Goal: Task Accomplishment & Management: Use online tool/utility

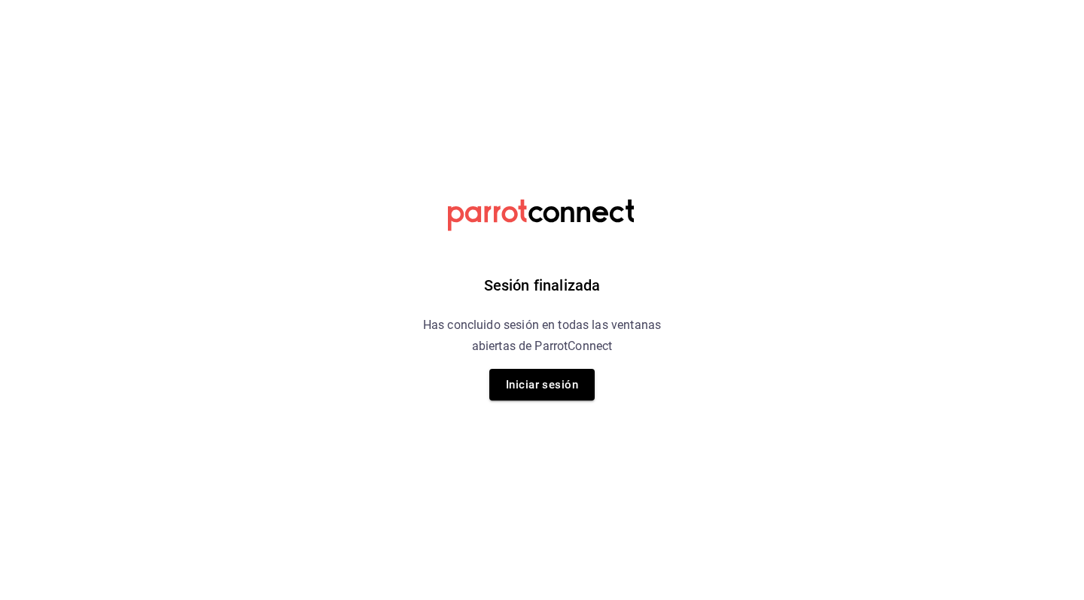
click at [486, 382] on div "Sesión finalizada Has concluido sesión en todas las ventanas abiertas de Parrot…" at bounding box center [542, 300] width 380 height 600
click at [501, 382] on button "Iniciar sesión" at bounding box center [541, 385] width 105 height 32
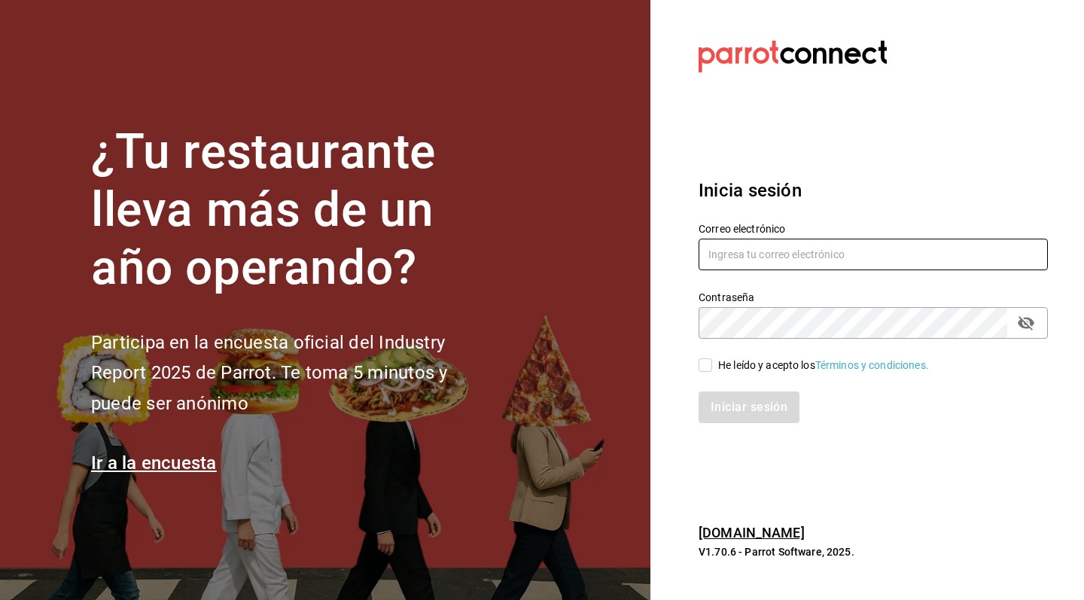
type input "jeronimoalbores1@gmail.com"
click at [705, 364] on input "He leído y acepto los Términos y condiciones." at bounding box center [706, 365] width 14 height 14
checkbox input "true"
click at [712, 405] on button "Iniciar sesión" at bounding box center [750, 407] width 102 height 32
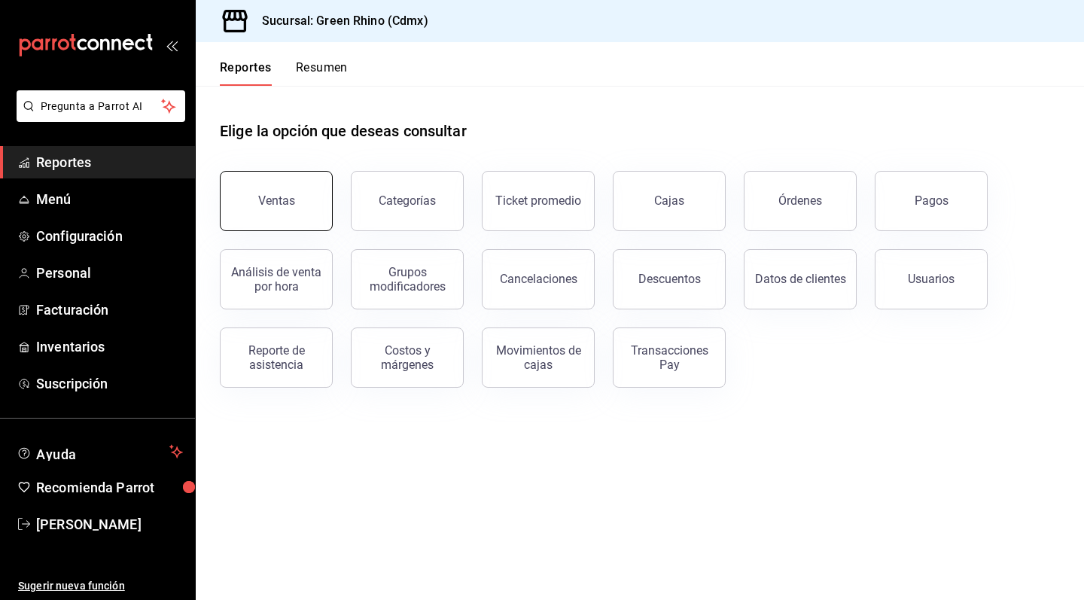
click at [277, 211] on button "Ventas" at bounding box center [276, 201] width 113 height 60
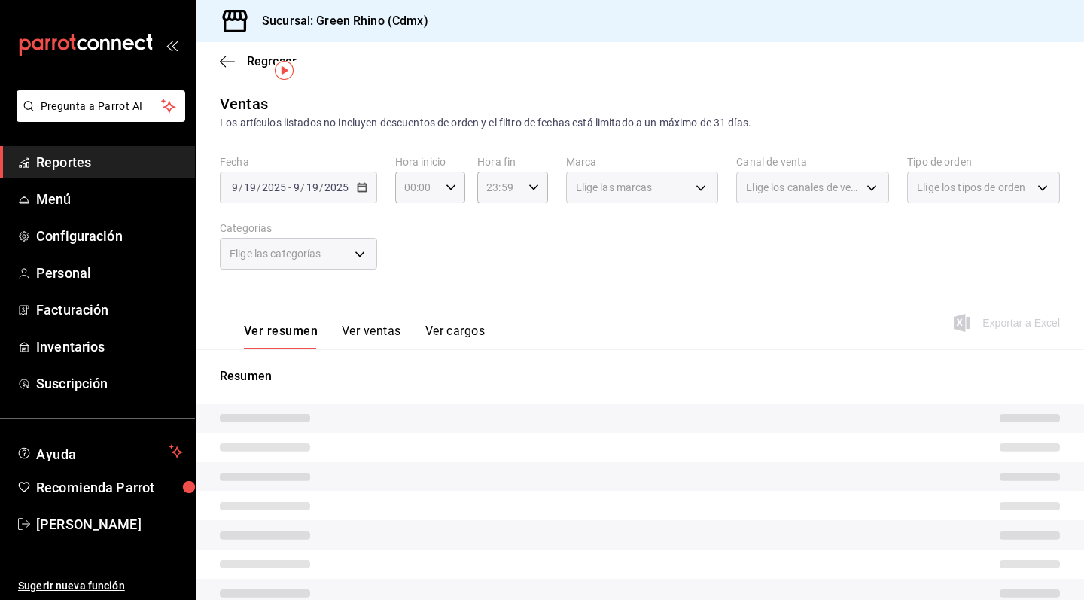
scroll to position [34, 0]
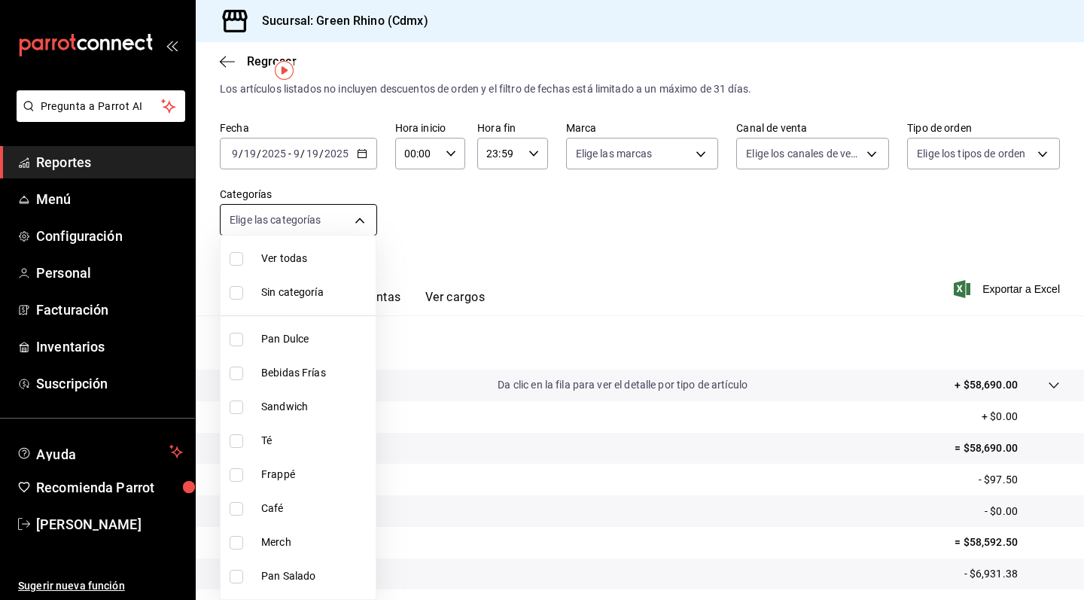
click at [362, 225] on body "Pregunta a Parrot AI Reportes Menú Configuración Personal Facturación Inventari…" at bounding box center [542, 300] width 1084 height 600
click at [330, 442] on span "Té" at bounding box center [315, 441] width 108 height 16
type input "ed78431d-eecc-40af-[DATE]-c1f2b45fa78b"
checkbox input "true"
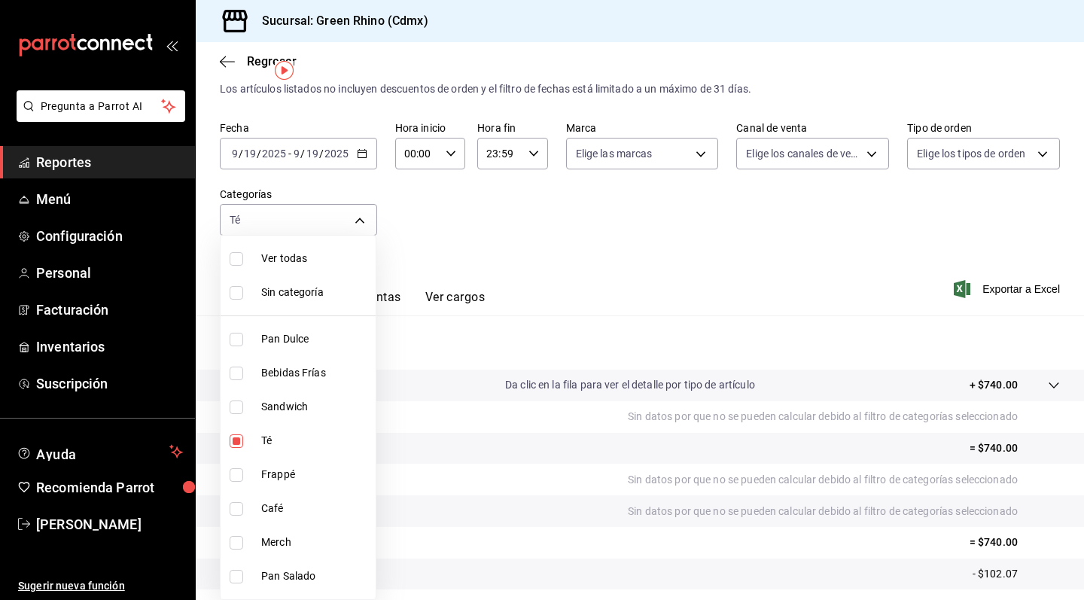
click at [528, 276] on div at bounding box center [542, 300] width 1084 height 600
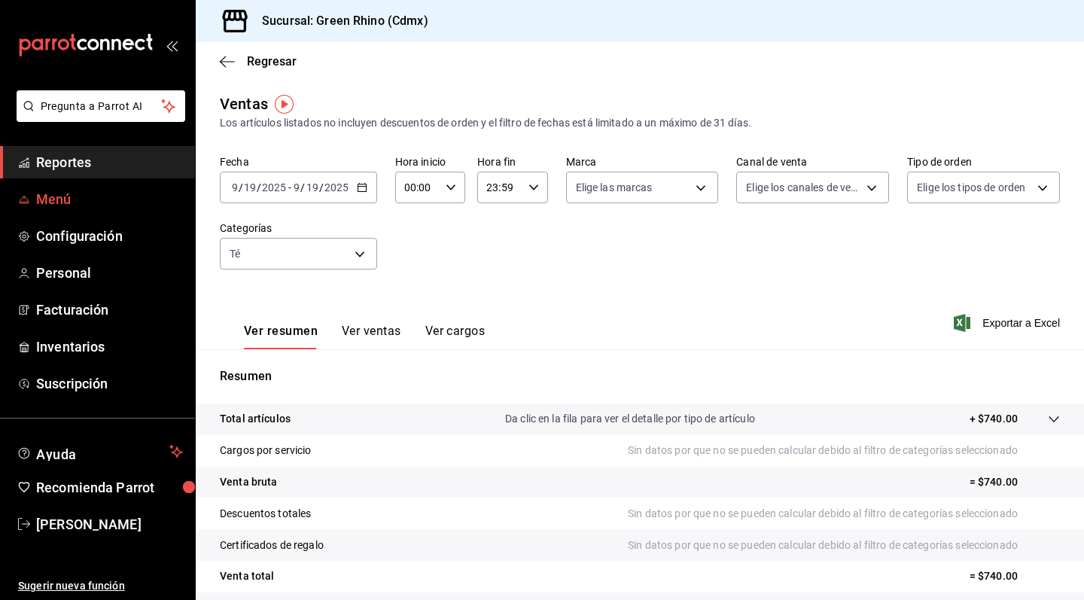
click at [67, 196] on span "Menú" at bounding box center [109, 199] width 147 height 20
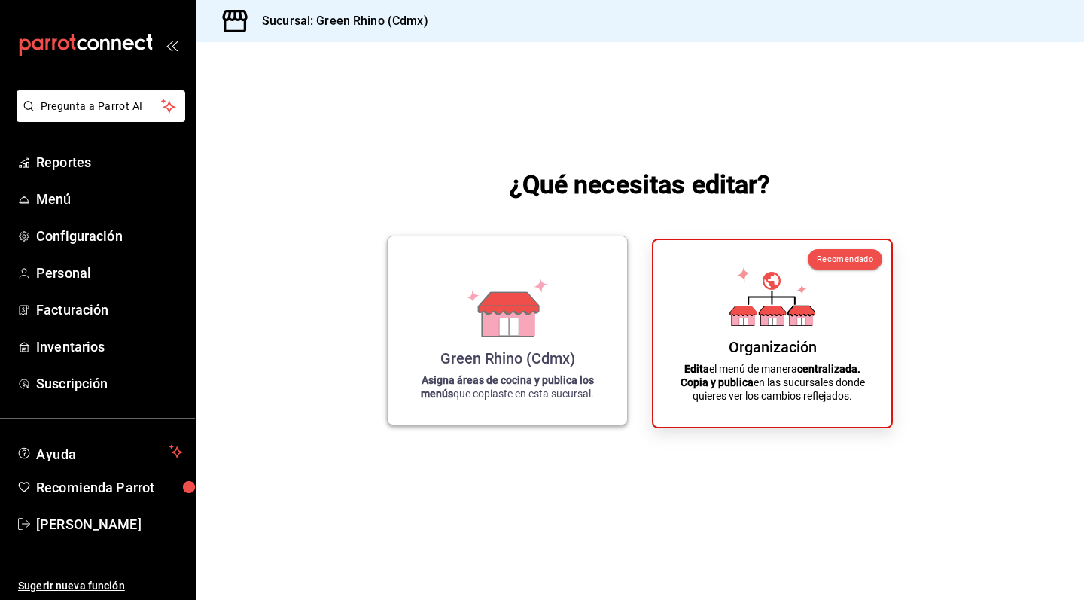
click at [455, 293] on div "Green Rhino (Cdmx) Asigna áreas de cocina y publica los menús que copiaste en e…" at bounding box center [507, 330] width 203 height 164
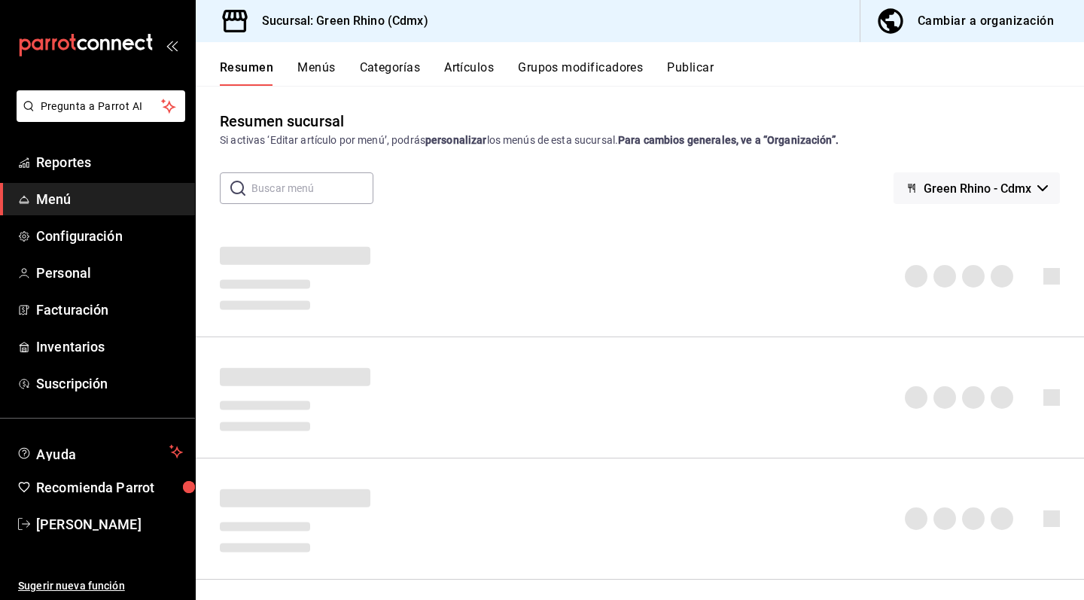
click at [405, 68] on button "Categorías" at bounding box center [390, 73] width 61 height 26
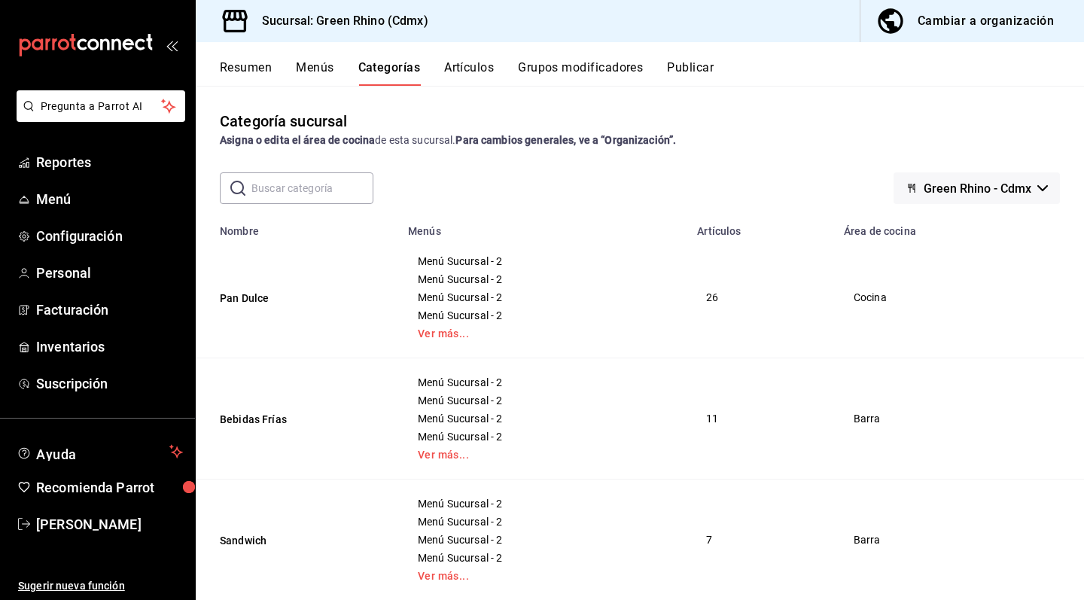
click at [472, 68] on button "Artículos" at bounding box center [469, 73] width 50 height 26
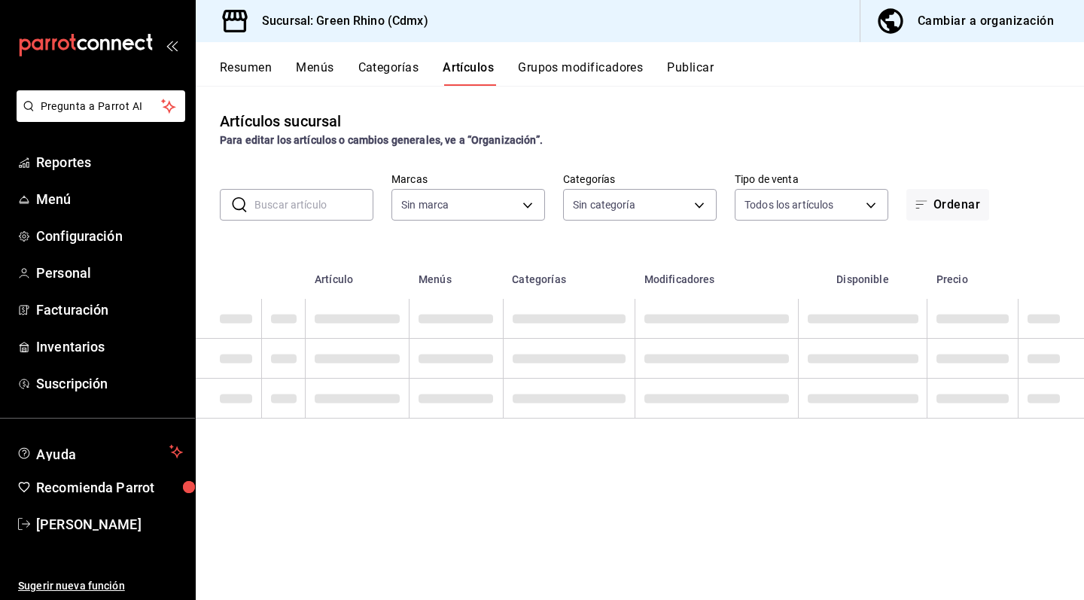
click at [472, 69] on button "Artículos" at bounding box center [468, 73] width 51 height 26
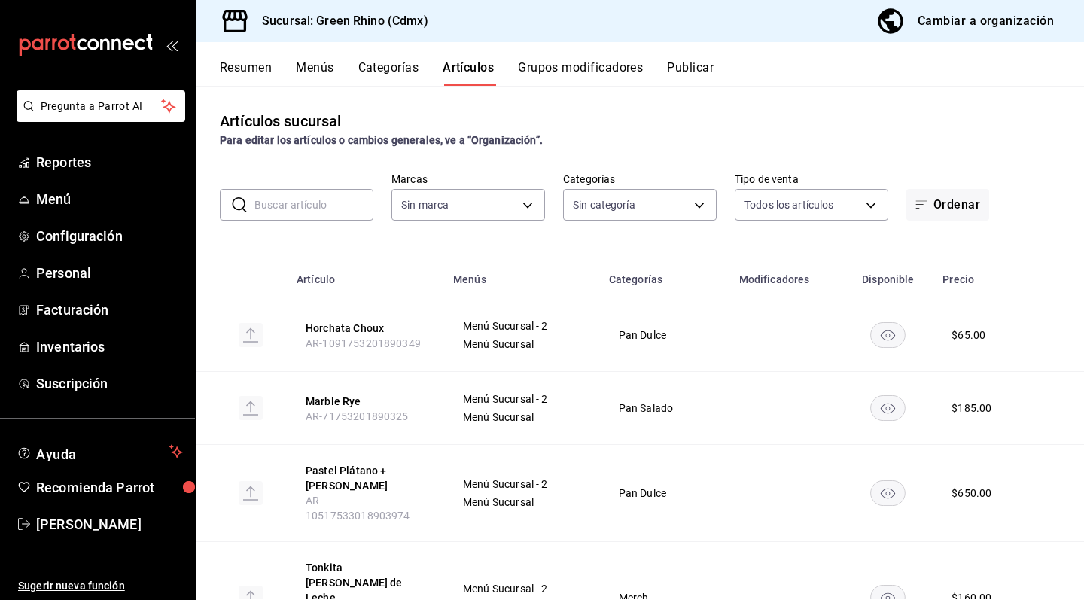
type input "a132321f-e3f1-4ec9-8484-95b8f08d7905"
type input "6bbed989-6c2a-4cea-bab8-d1a56aaac758,4f90f54c-2ac6-458b-a9a9-6df5e79288cd,3d0d4…"
click at [85, 166] on span "Reportes" at bounding box center [109, 162] width 147 height 20
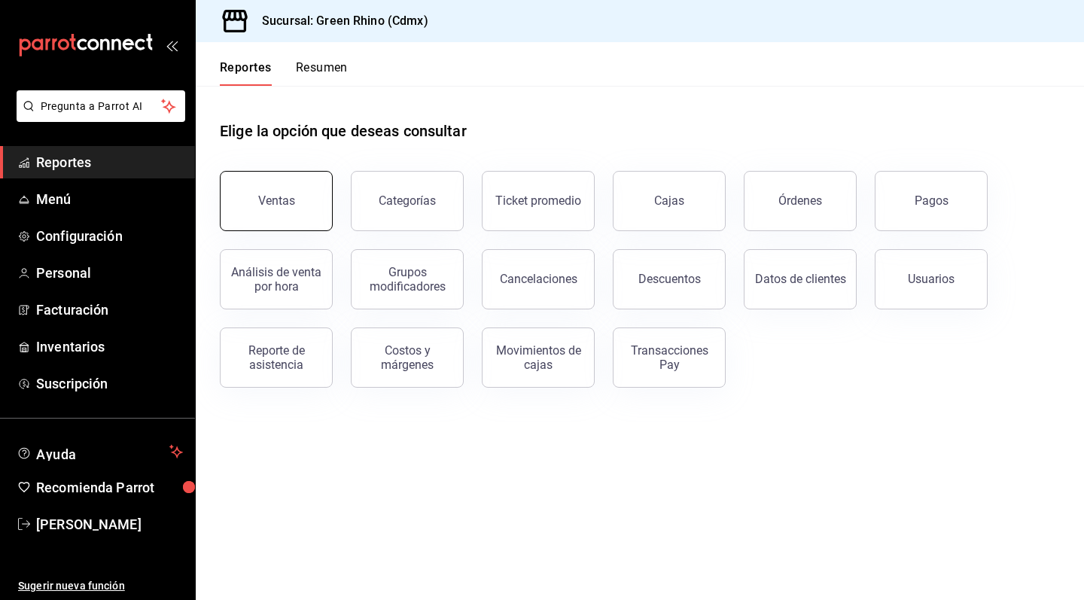
click at [261, 193] on button "Ventas" at bounding box center [276, 201] width 113 height 60
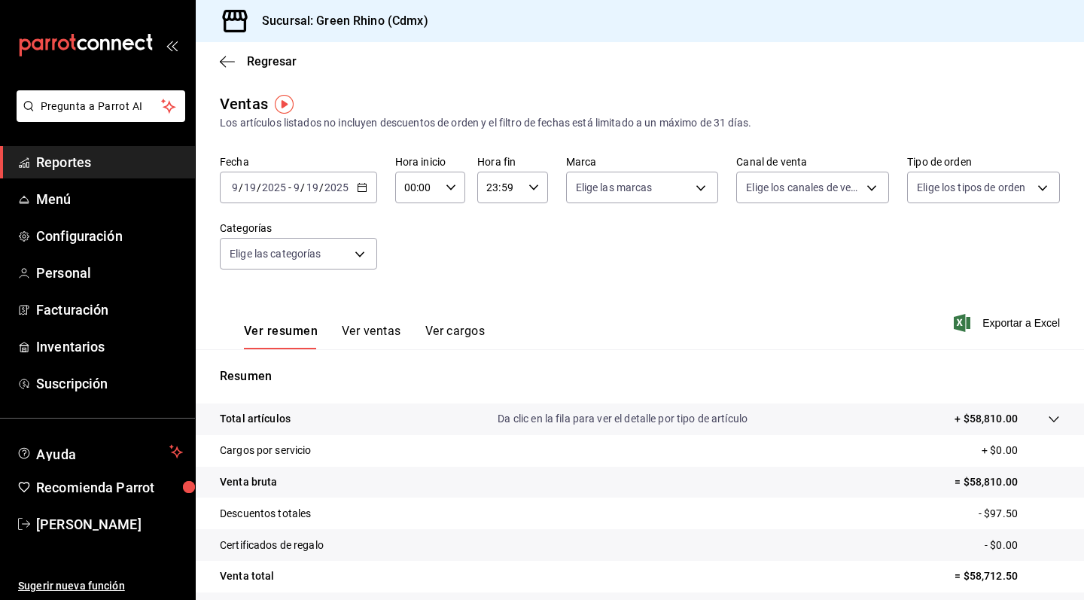
click at [361, 188] on icon "button" at bounding box center [362, 187] width 11 height 11
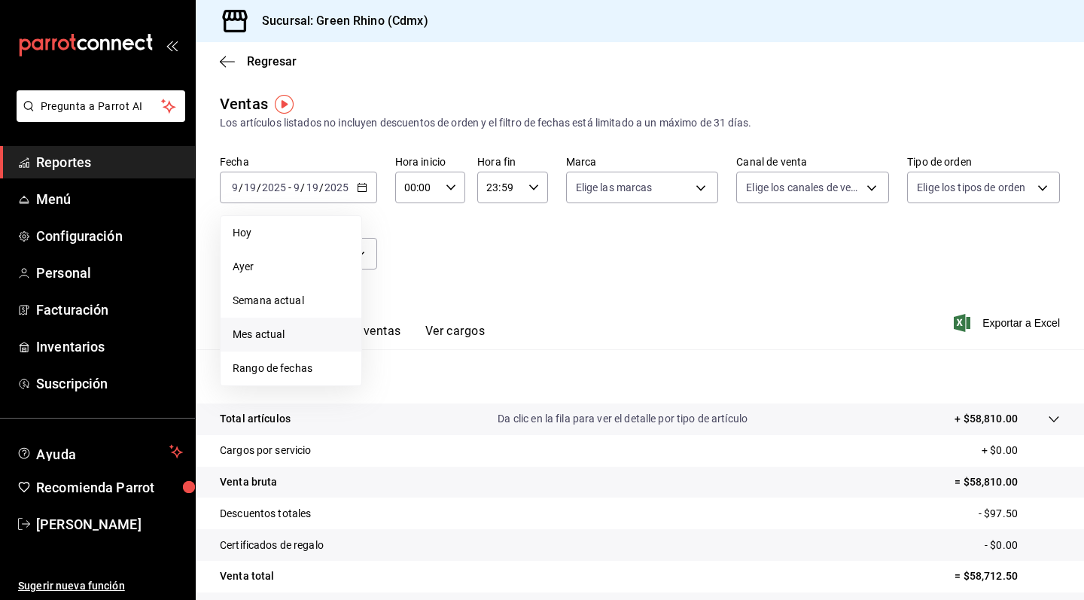
click at [312, 327] on span "Mes actual" at bounding box center [291, 335] width 117 height 16
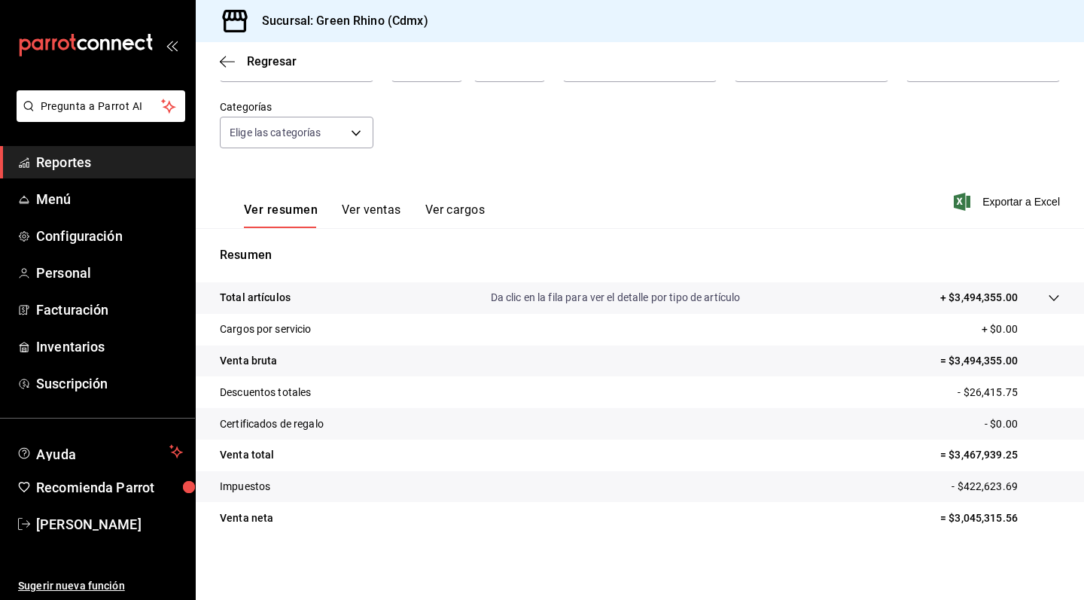
click at [364, 207] on button "Ver ventas" at bounding box center [371, 216] width 59 height 26
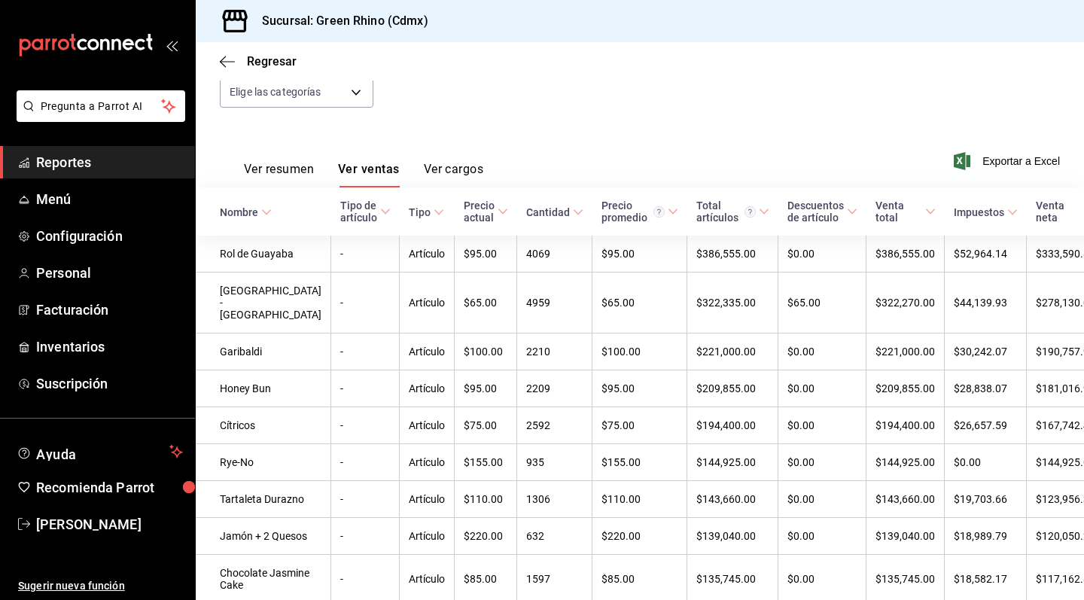
scroll to position [163, 0]
click at [1017, 162] on span "Exportar a Excel" at bounding box center [1008, 160] width 103 height 18
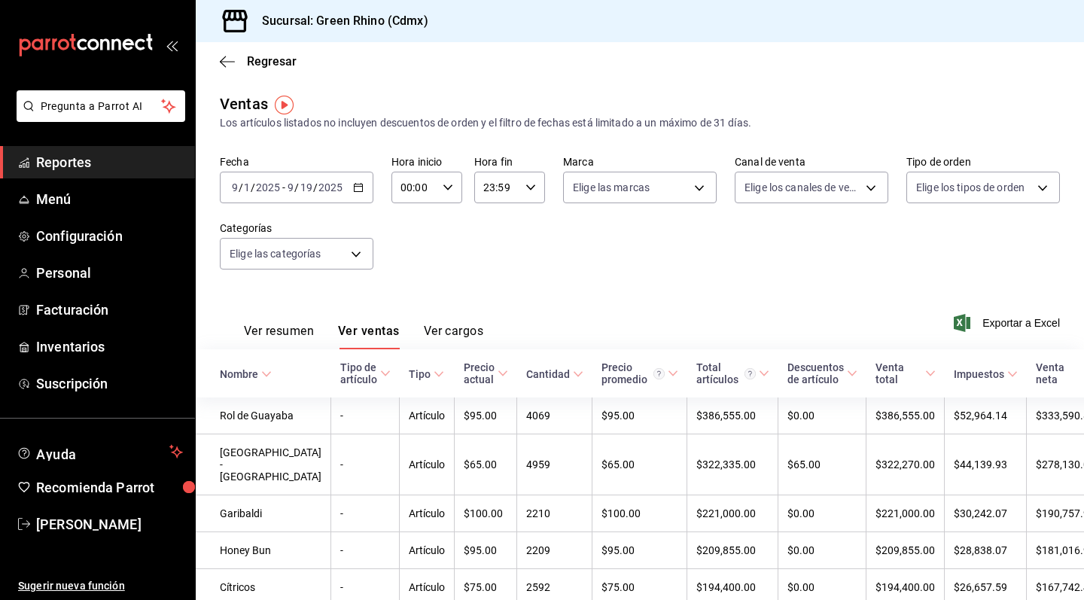
scroll to position [0, 0]
click at [768, 42] on div "Regresar" at bounding box center [640, 61] width 888 height 38
click at [547, 281] on div "Fecha [DATE] [DATE] - [DATE] [DATE] Hora inicio 00:00 Hora inicio Hora fin 23:5…" at bounding box center [640, 221] width 840 height 132
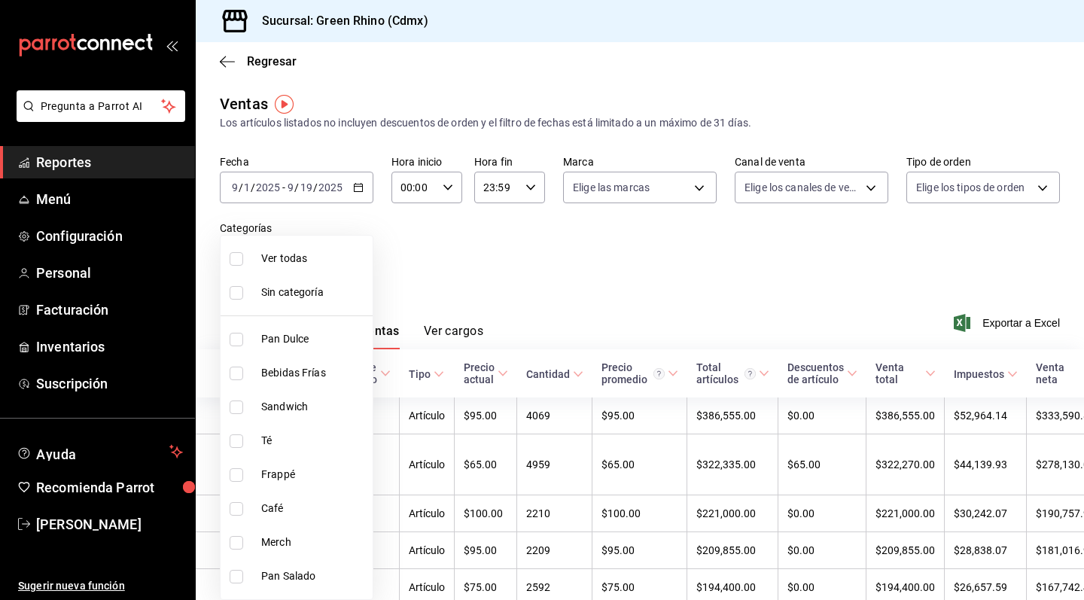
click at [334, 247] on body "Pregunta a Parrot AI Reportes Menú Configuración Personal Facturación Inventari…" at bounding box center [542, 300] width 1084 height 600
click at [312, 444] on span "Té" at bounding box center [313, 441] width 105 height 16
type input "ed78431d-eecc-40af-[DATE]-c1f2b45fa78b"
checkbox input "true"
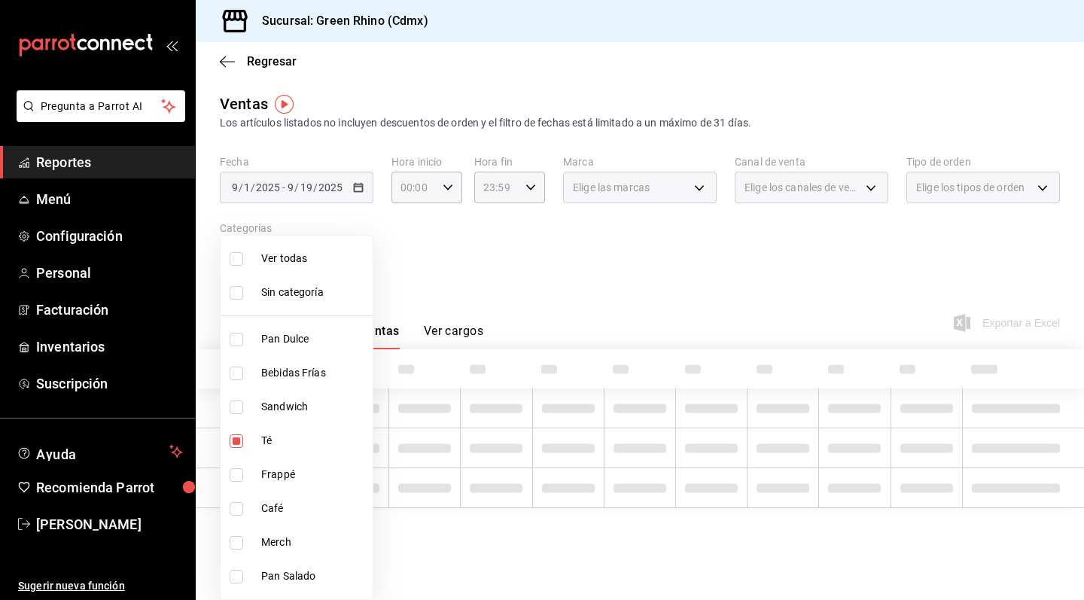
click at [525, 269] on div at bounding box center [542, 300] width 1084 height 600
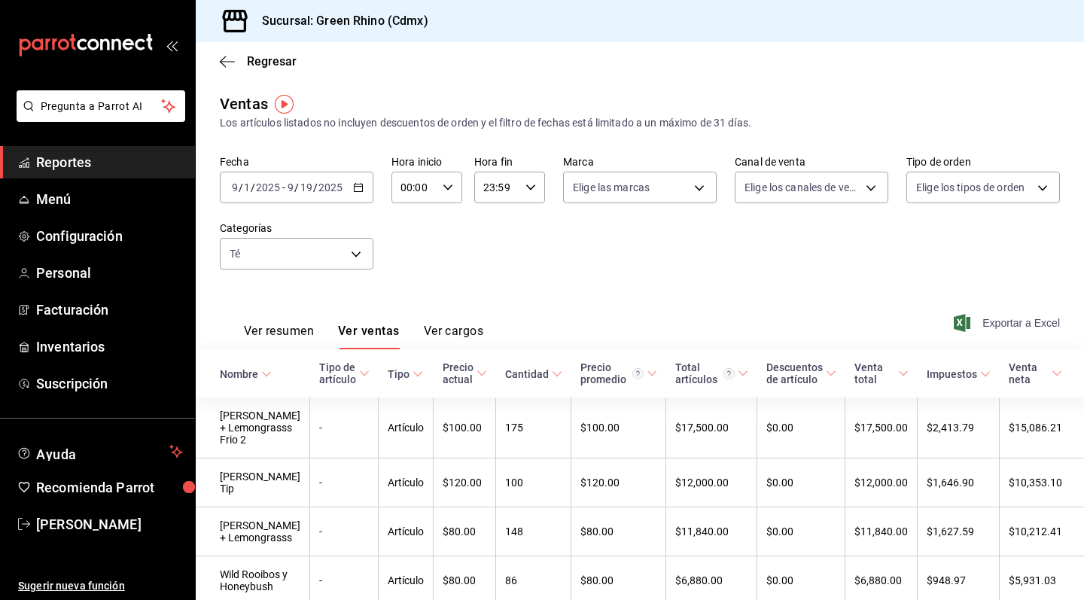
click at [1006, 319] on span "Exportar a Excel" at bounding box center [1008, 323] width 103 height 18
click at [922, 267] on div "Fecha [DATE] [DATE] - [DATE] [DATE] Hora inicio 00:00 Hora inicio Hora fin 23:5…" at bounding box center [640, 221] width 840 height 132
click at [986, 318] on span "Exportar a Excel" at bounding box center [1008, 323] width 103 height 18
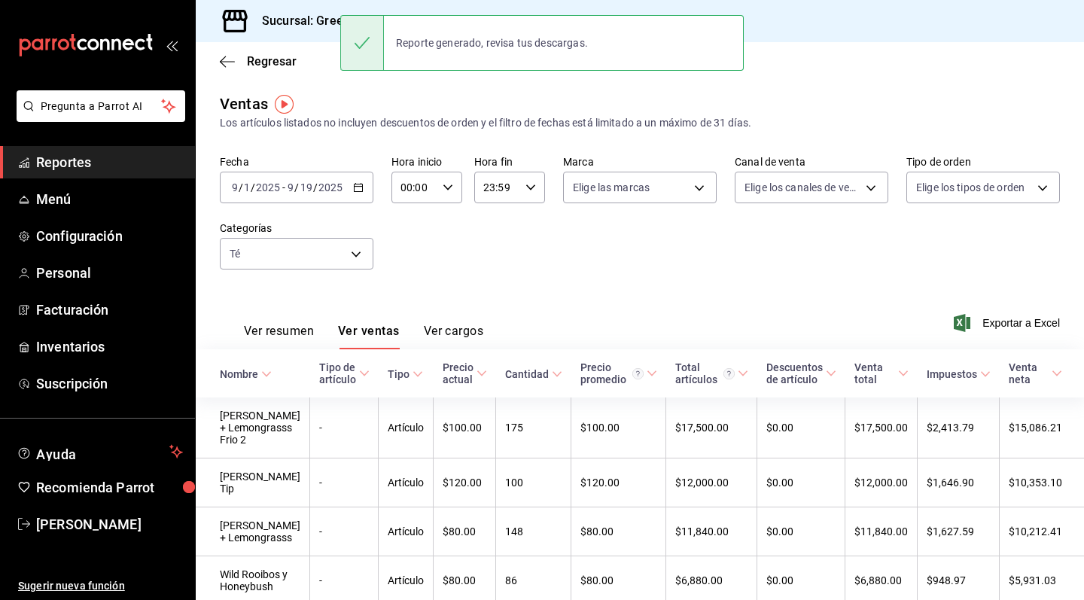
click at [598, 116] on div "Los artículos listados no incluyen descuentos de orden y el filtro de fechas es…" at bounding box center [640, 123] width 840 height 16
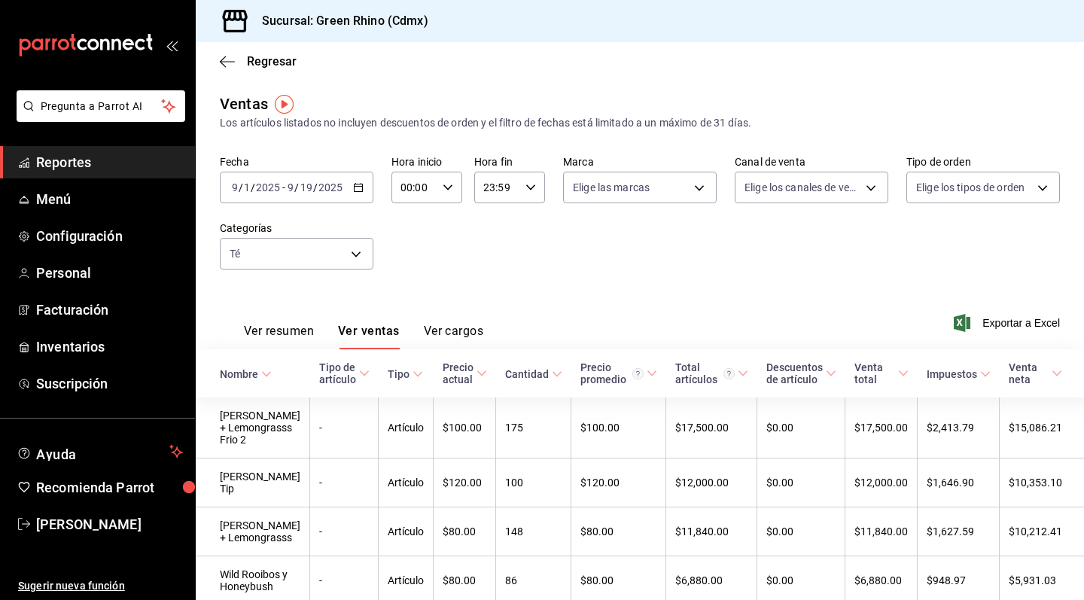
scroll to position [13, 0]
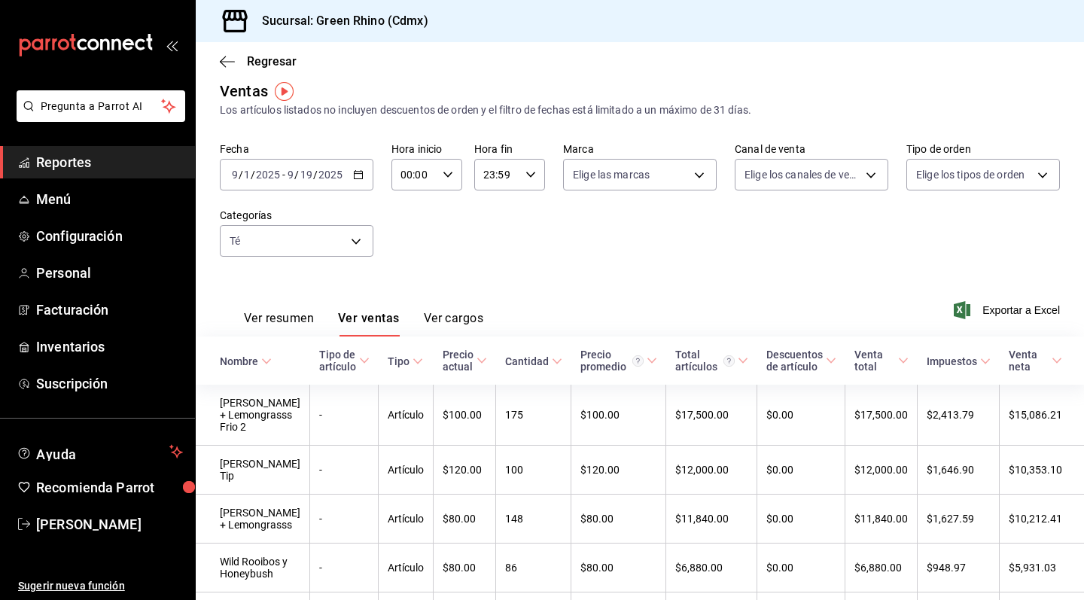
click at [358, 173] on icon "button" at bounding box center [358, 174] width 11 height 11
click at [452, 248] on div "Fecha [DATE] [DATE] - [DATE] [DATE] [DATE] [DATE] Semana actual Mes actual Rang…" at bounding box center [640, 208] width 840 height 132
click at [314, 169] on span "/" at bounding box center [315, 175] width 5 height 12
click at [359, 176] on icon "button" at bounding box center [358, 174] width 11 height 11
click at [363, 166] on div "[DATE] [DATE] - [DATE] [DATE]" at bounding box center [297, 175] width 154 height 32
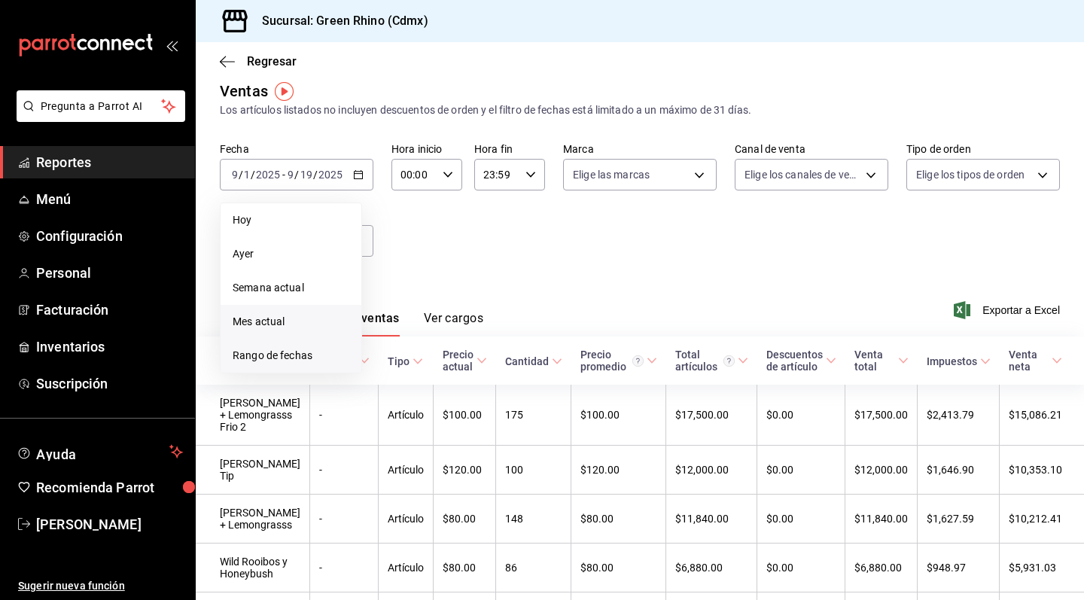
click at [293, 364] on li "Rango de fechas" at bounding box center [291, 356] width 141 height 34
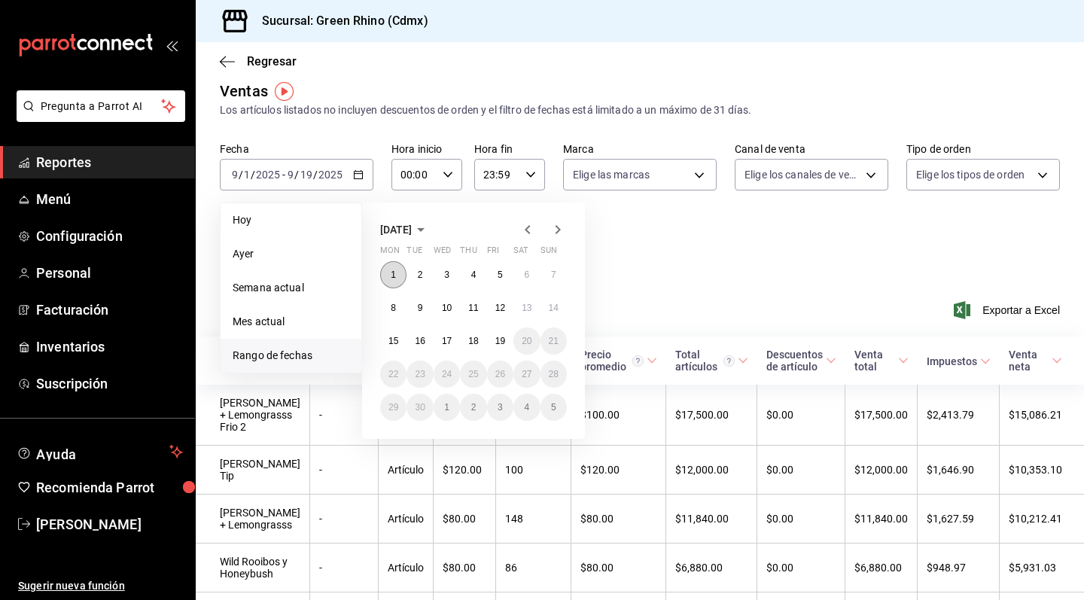
click at [400, 272] on button "1" at bounding box center [393, 274] width 26 height 27
click at [410, 334] on button "16" at bounding box center [420, 340] width 26 height 27
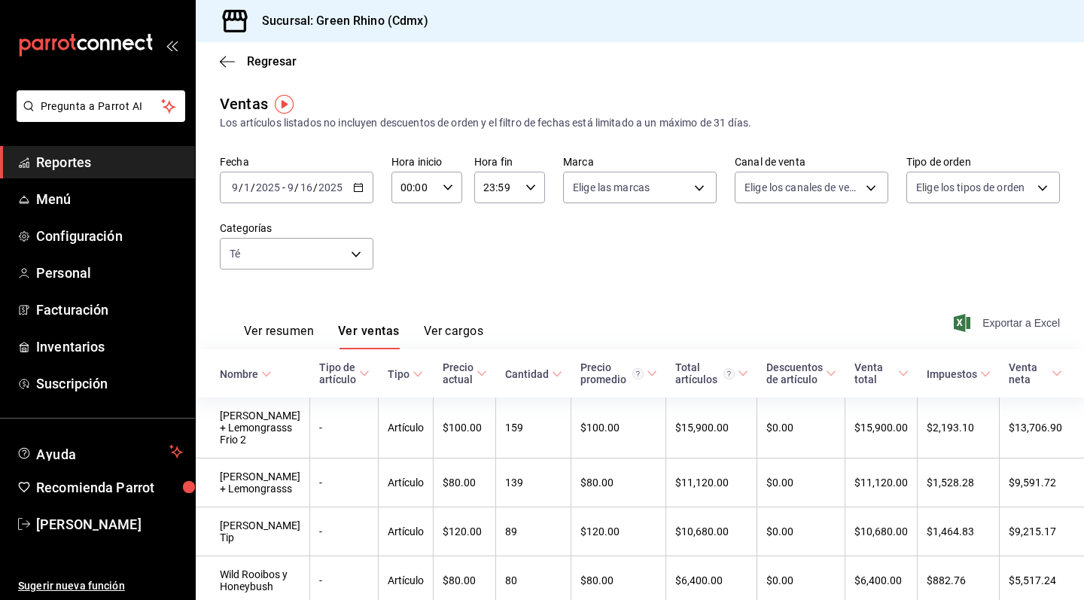
click at [1008, 318] on span "Exportar a Excel" at bounding box center [1008, 323] width 103 height 18
